Goal: Check status

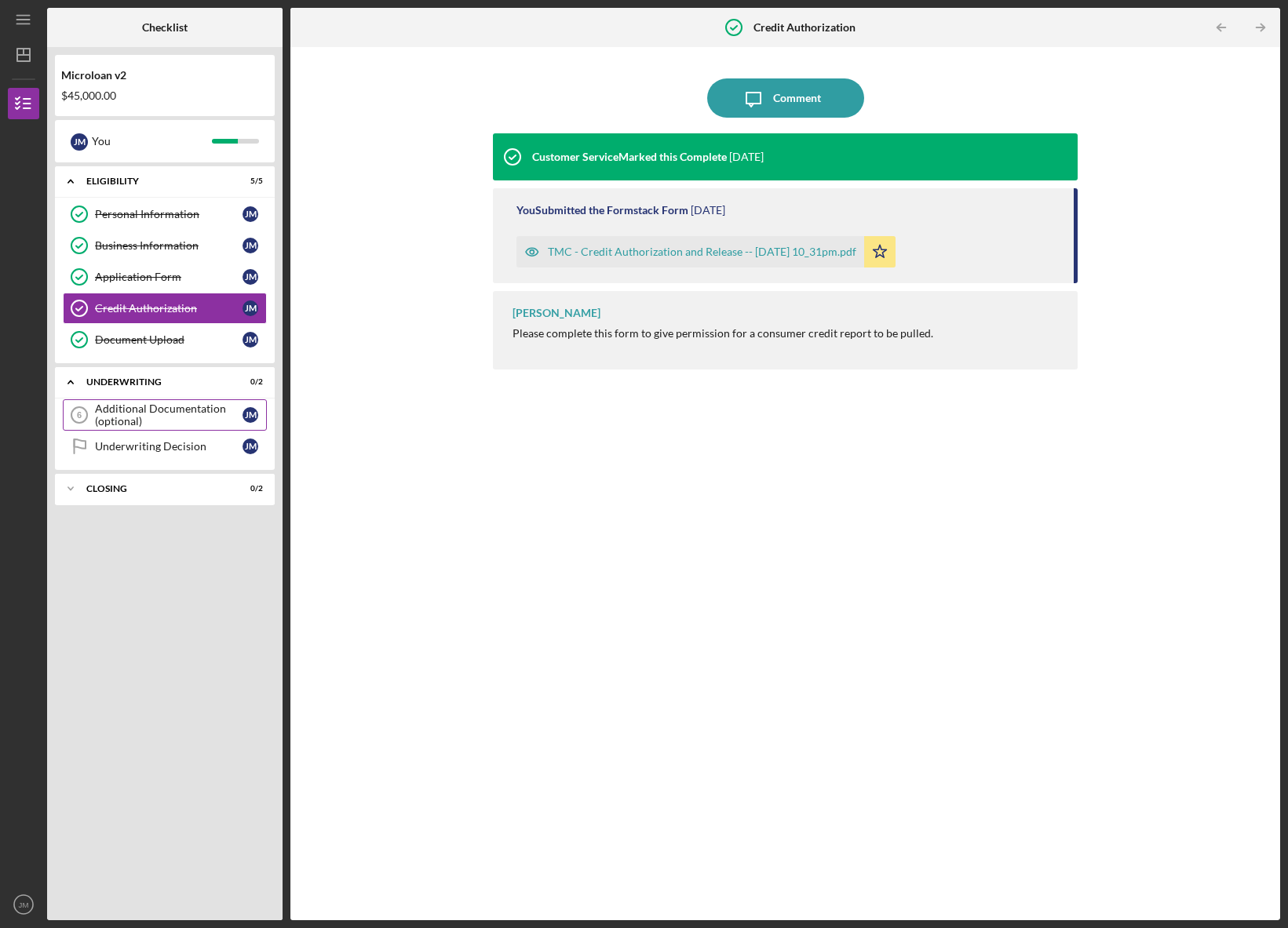
click at [114, 401] on link "Additional Documentation (optional) 6 Additional Documentation (optional) [PERS…" at bounding box center [164, 415] width 204 height 31
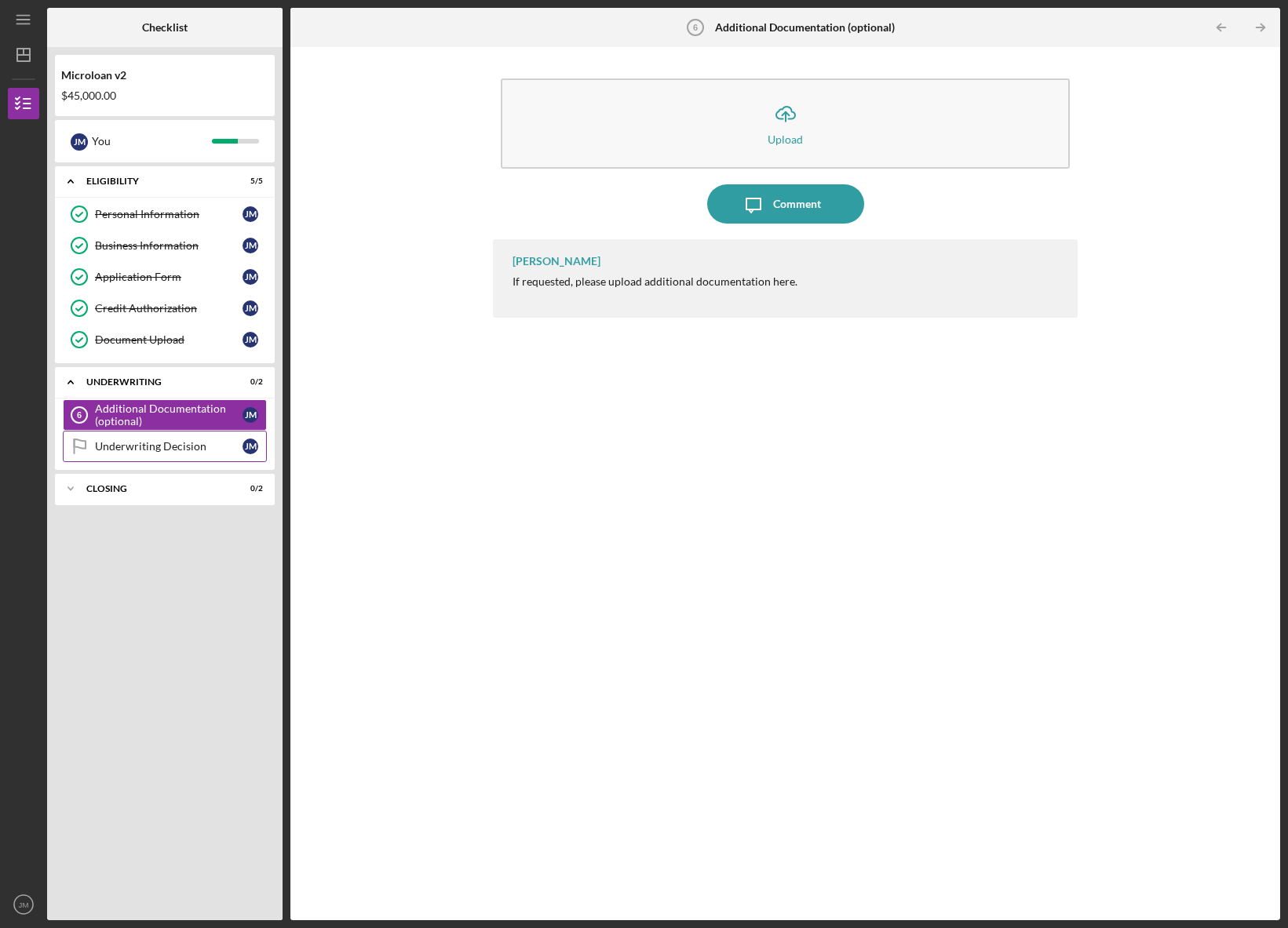
click at [127, 446] on div "Underwriting Decision" at bounding box center [169, 447] width 148 height 12
